Goal: Information Seeking & Learning: Find specific fact

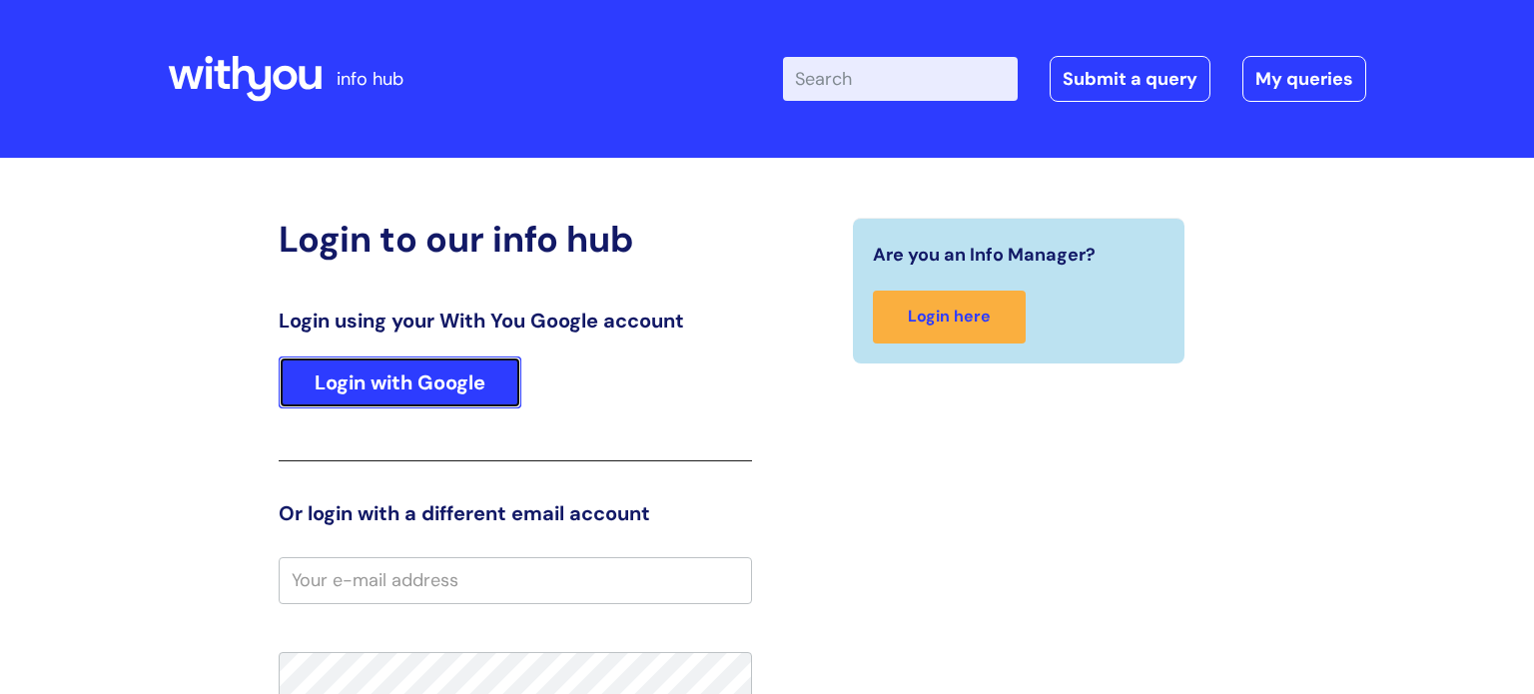
click at [463, 386] on link "Login with Google" at bounding box center [400, 383] width 243 height 52
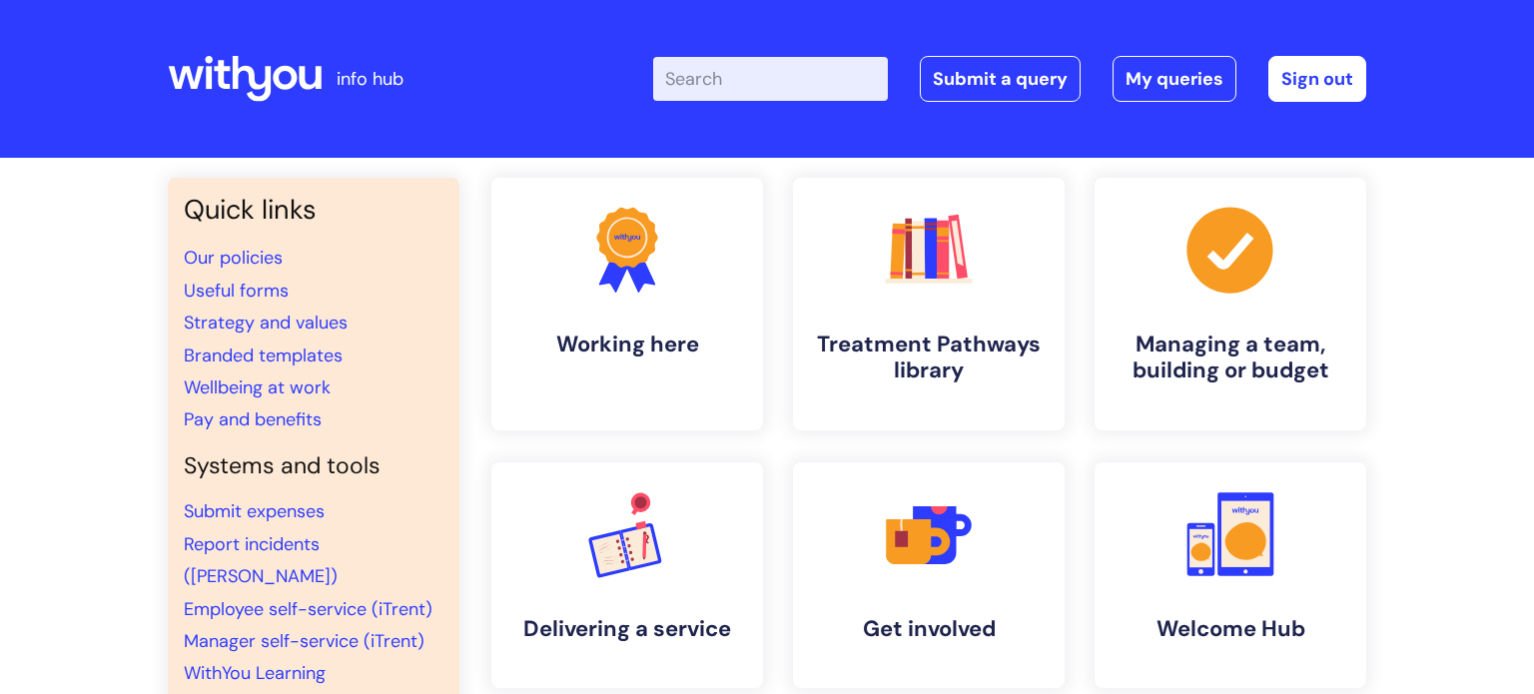
click at [766, 74] on input "Enter your search term here..." at bounding box center [770, 79] width 235 height 44
type input "pay"
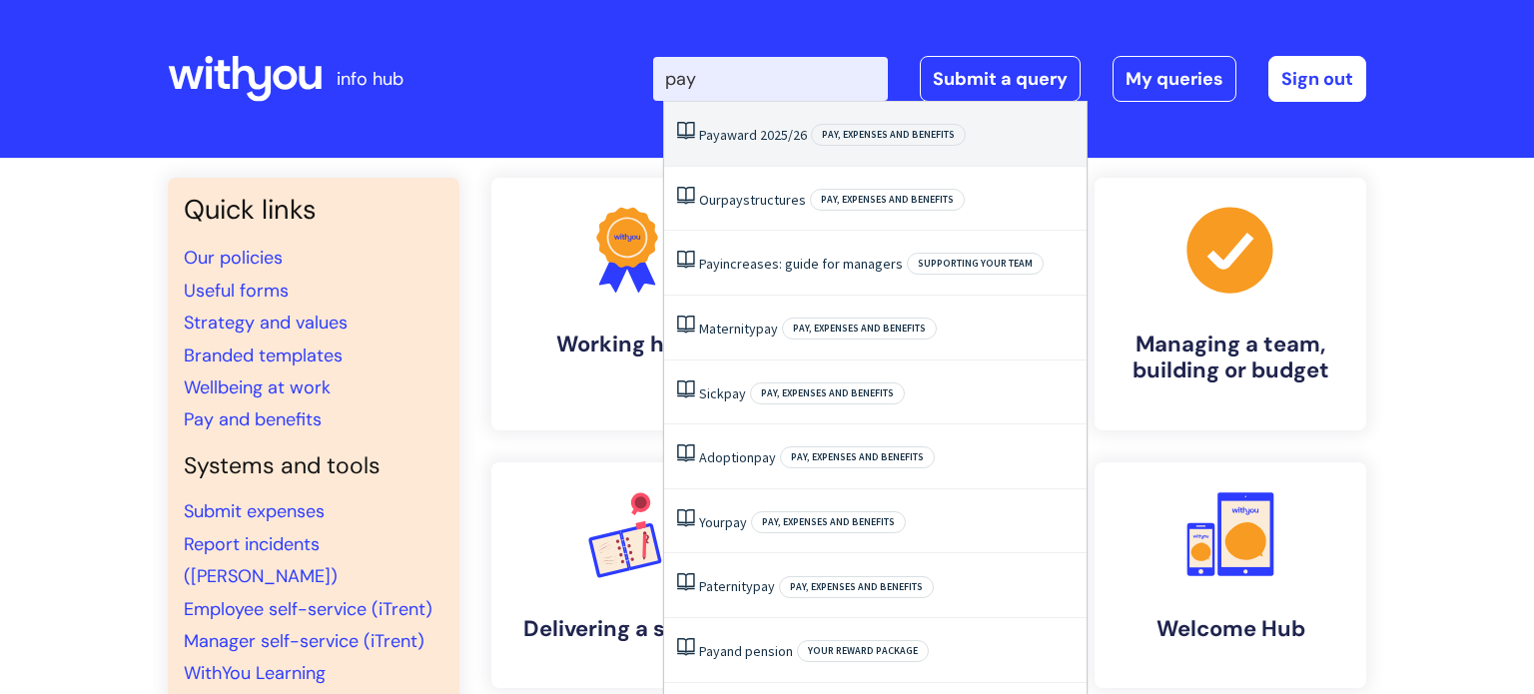
click at [735, 138] on link "Pay award 2025/26" at bounding box center [753, 135] width 108 height 18
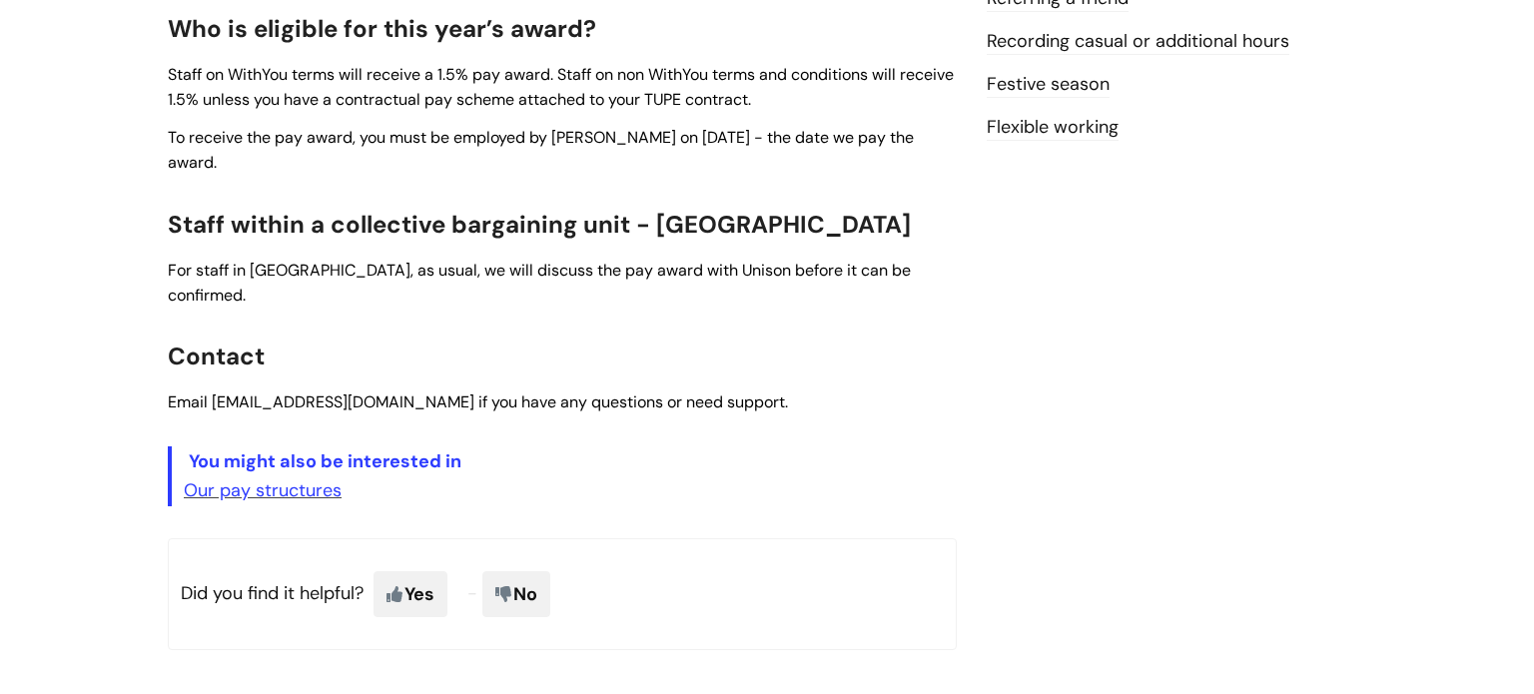
scroll to position [786, 0]
click at [262, 477] on link "Our pay structures" at bounding box center [263, 489] width 158 height 24
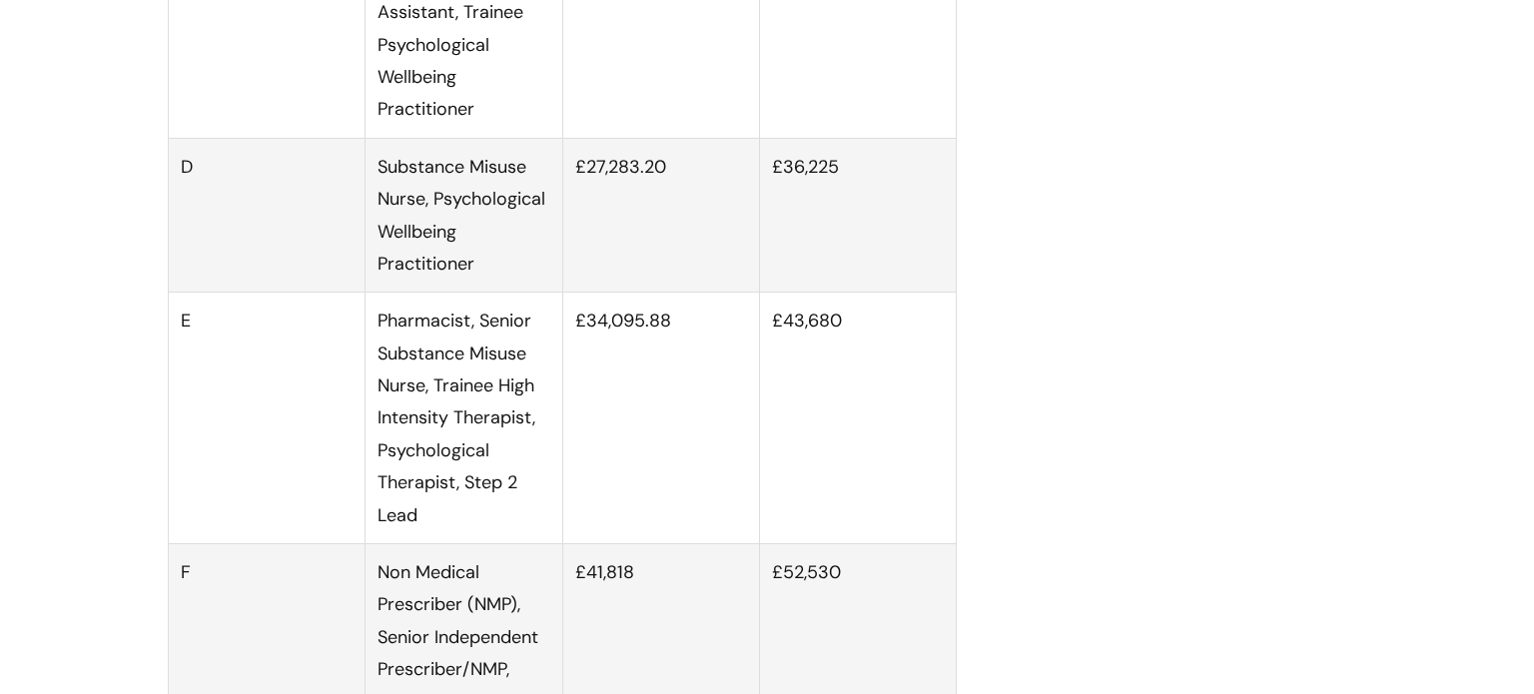
scroll to position [2700, 0]
